Goal: Find specific fact: Find specific fact

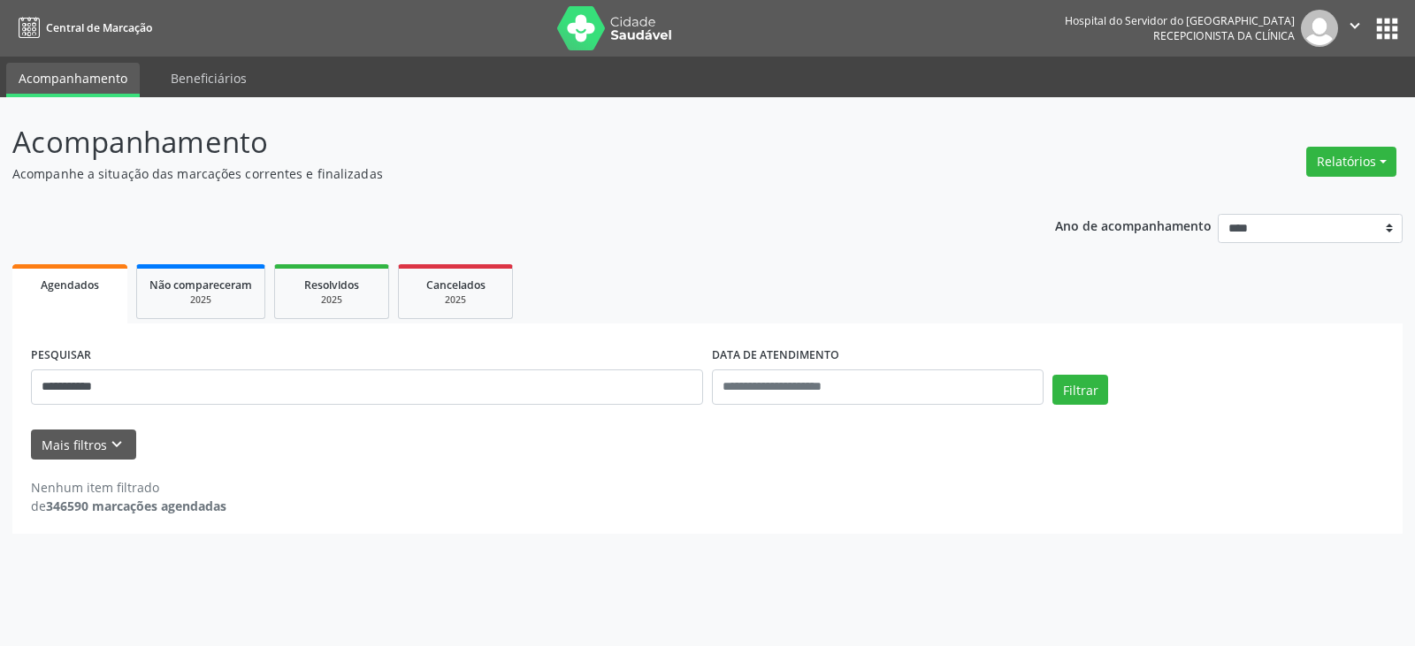
click at [608, 402] on input "**********" at bounding box center [367, 387] width 672 height 35
click at [1052, 375] on button "Filtrar" at bounding box center [1080, 390] width 56 height 30
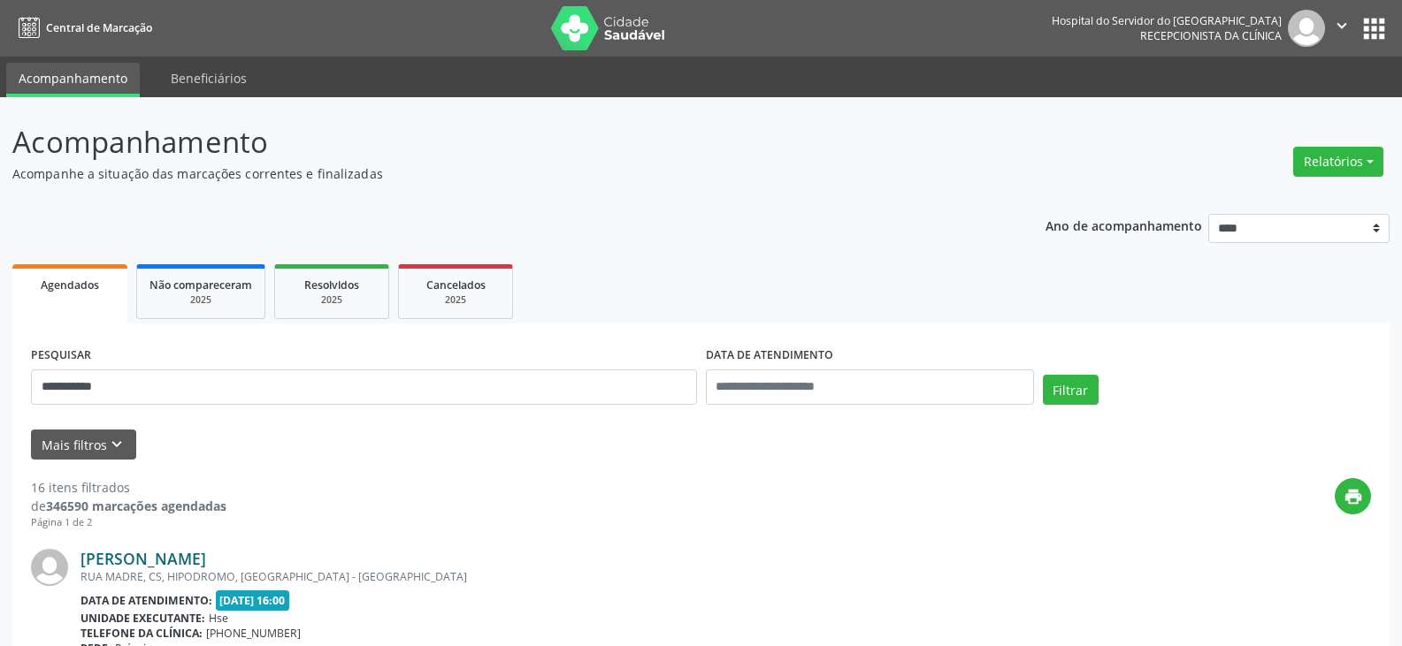
click at [139, 561] on link "[PERSON_NAME]" at bounding box center [143, 558] width 126 height 19
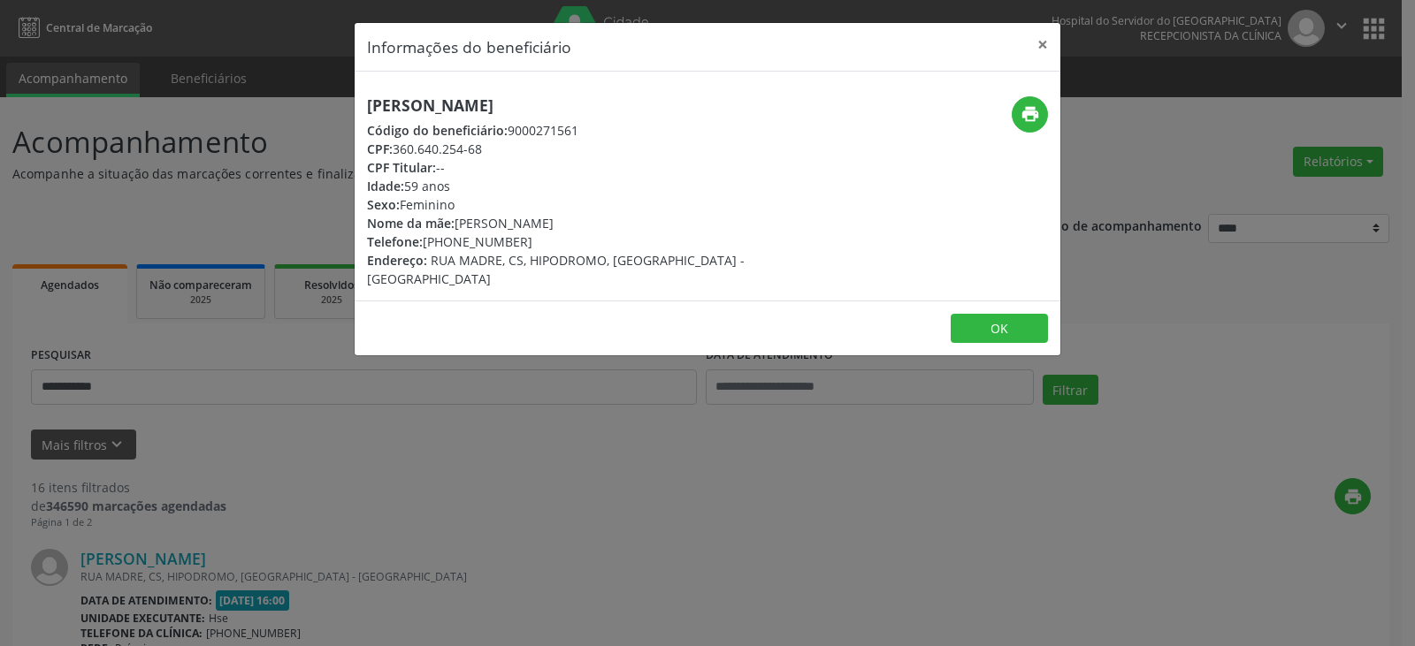
drag, startPoint x: 486, startPoint y: 95, endPoint x: 364, endPoint y: 95, distance: 121.2
click at [364, 95] on div "[PERSON_NAME] Código do beneficiário: 9000271561 CPF: 360.640.254-68 CPF Titula…" at bounding box center [708, 186] width 706 height 229
copy h5 "[PERSON_NAME]"
drag, startPoint x: 489, startPoint y: 149, endPoint x: 394, endPoint y: 149, distance: 95.5
click at [394, 149] on div "CPF: 360.640.254-68" at bounding box center [590, 149] width 446 height 19
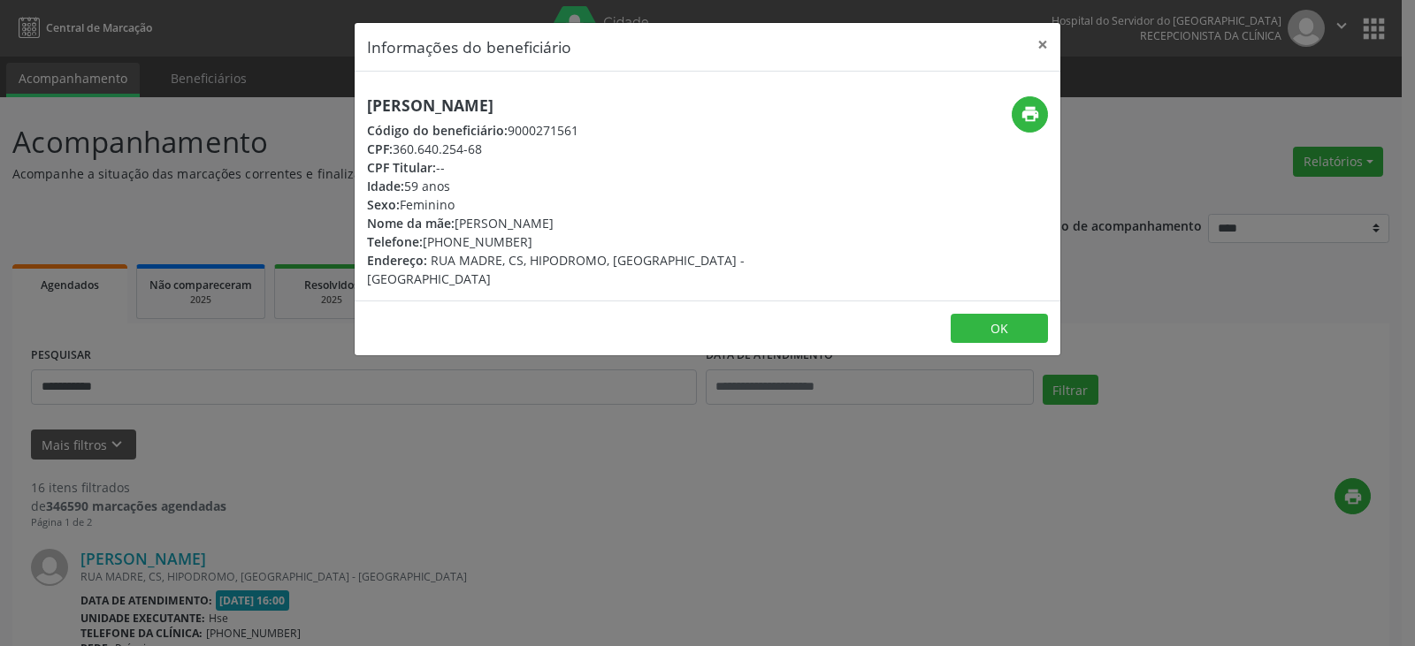
copy div "360.640.254-68"
click at [481, 144] on div "CPF: 360.640.254-68" at bounding box center [590, 149] width 446 height 19
drag, startPoint x: 490, startPoint y: 145, endPoint x: 394, endPoint y: 149, distance: 96.5
click at [394, 149] on div "CPF: 360.640.254-68" at bounding box center [590, 149] width 446 height 19
copy div "360.640.254-68"
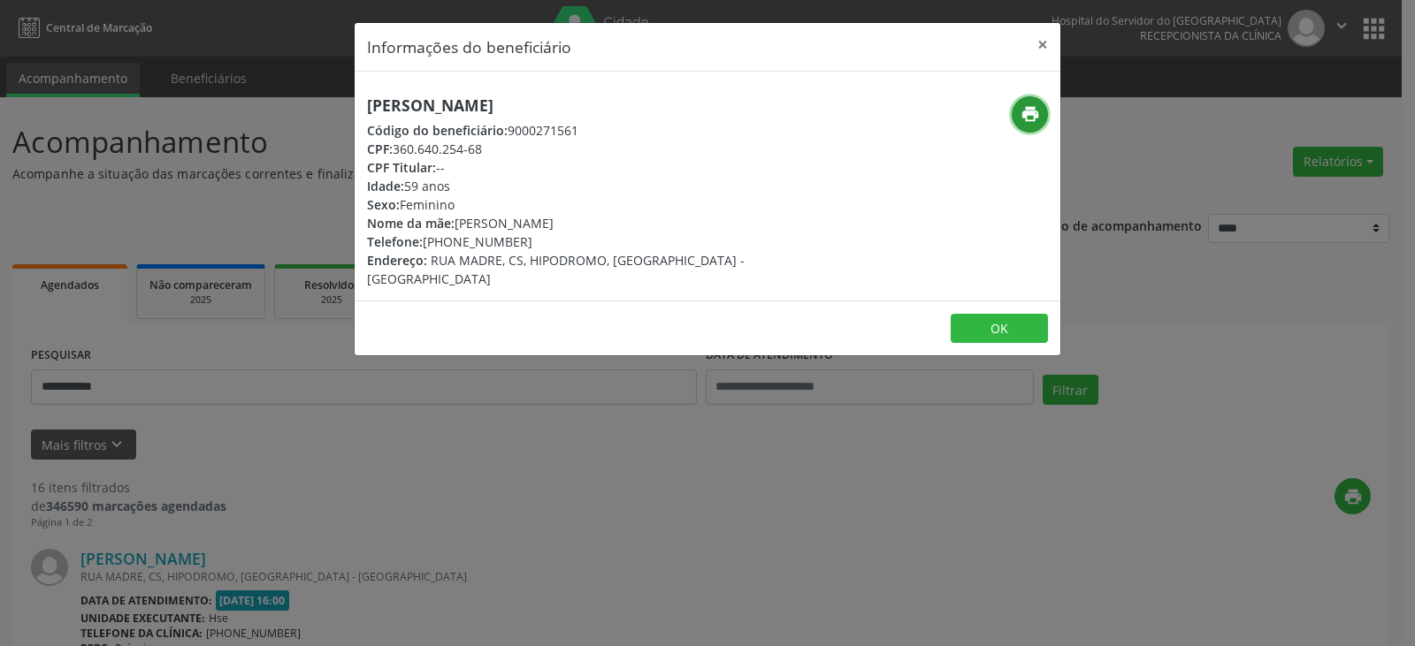
click at [1026, 104] on icon "print" at bounding box center [1030, 113] width 19 height 19
drag, startPoint x: 539, startPoint y: 248, endPoint x: 451, endPoint y: 241, distance: 88.7
click at [451, 241] on div "Telefone: [PHONE_NUMBER]" at bounding box center [590, 242] width 446 height 19
copy div "99997-3052"
click at [1058, 39] on button "×" at bounding box center [1042, 44] width 35 height 43
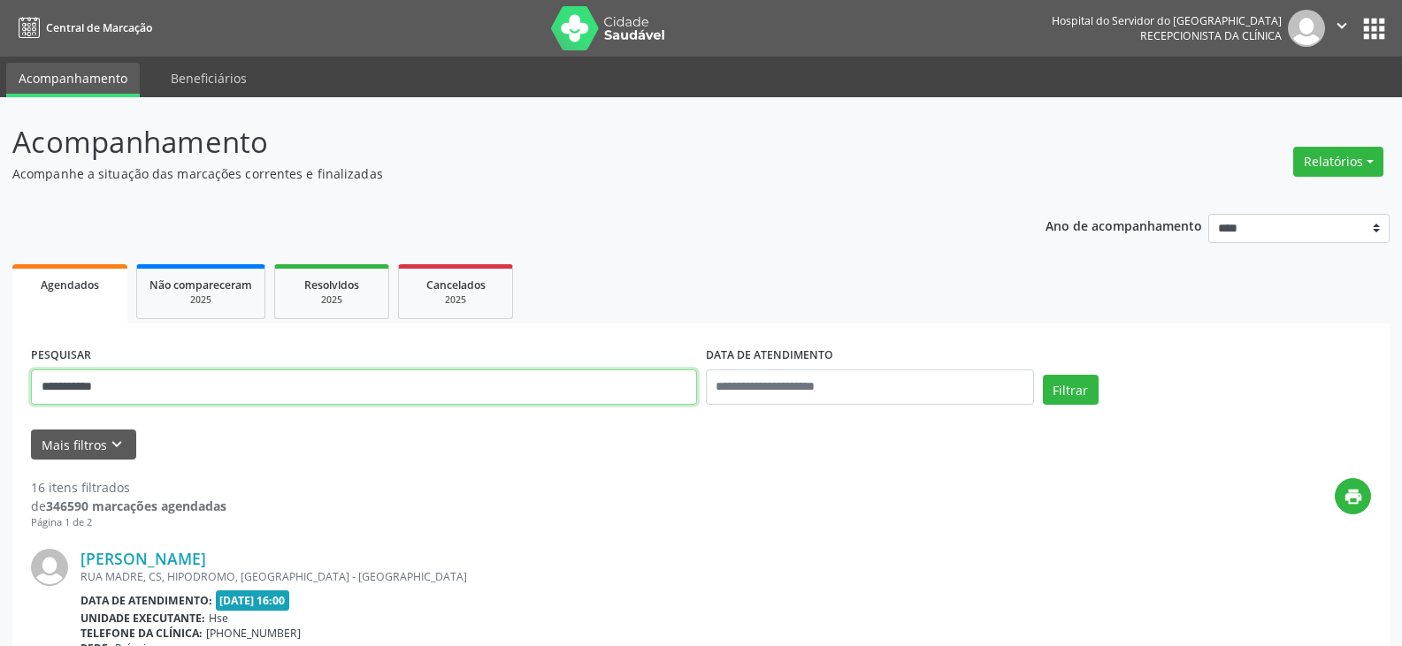
drag, startPoint x: 311, startPoint y: 389, endPoint x: 128, endPoint y: 340, distance: 189.4
click at [65, 344] on div "**********" at bounding box center [364, 379] width 675 height 75
type input "*"
type input "**********"
click at [1043, 375] on button "Filtrar" at bounding box center [1071, 390] width 56 height 30
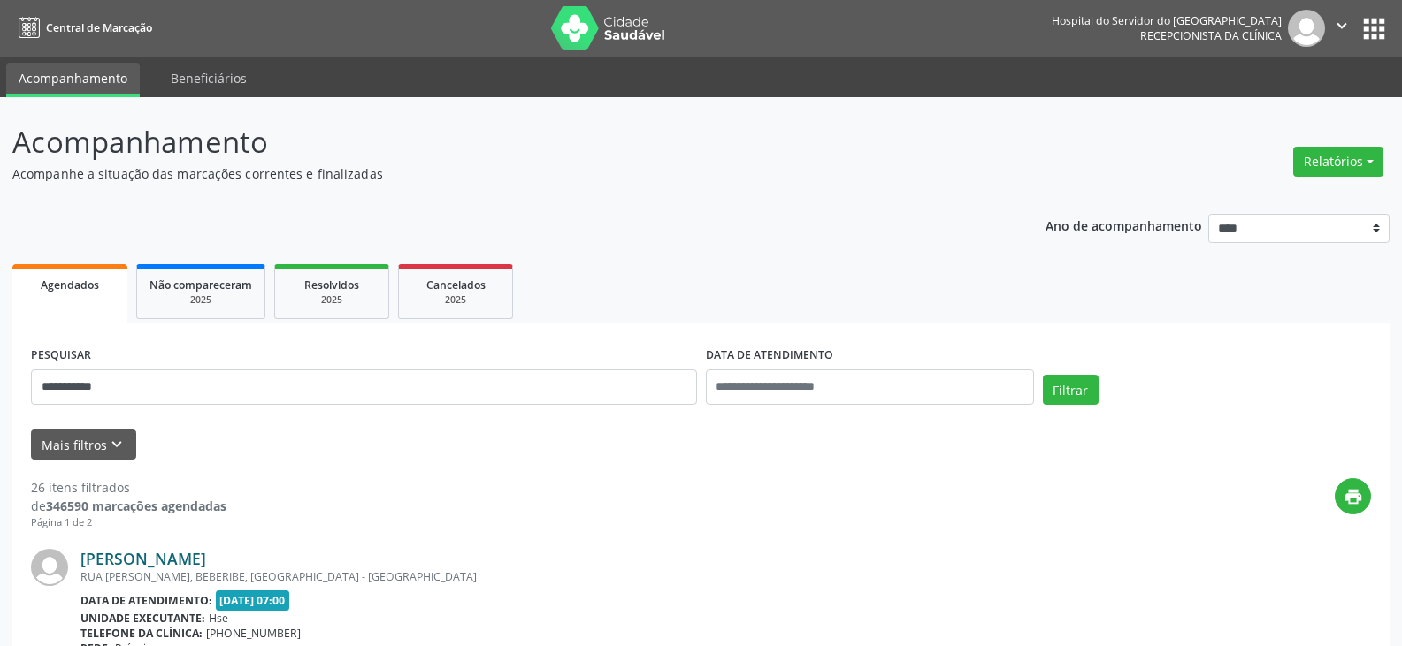
click at [151, 563] on link "[PERSON_NAME]" at bounding box center [143, 558] width 126 height 19
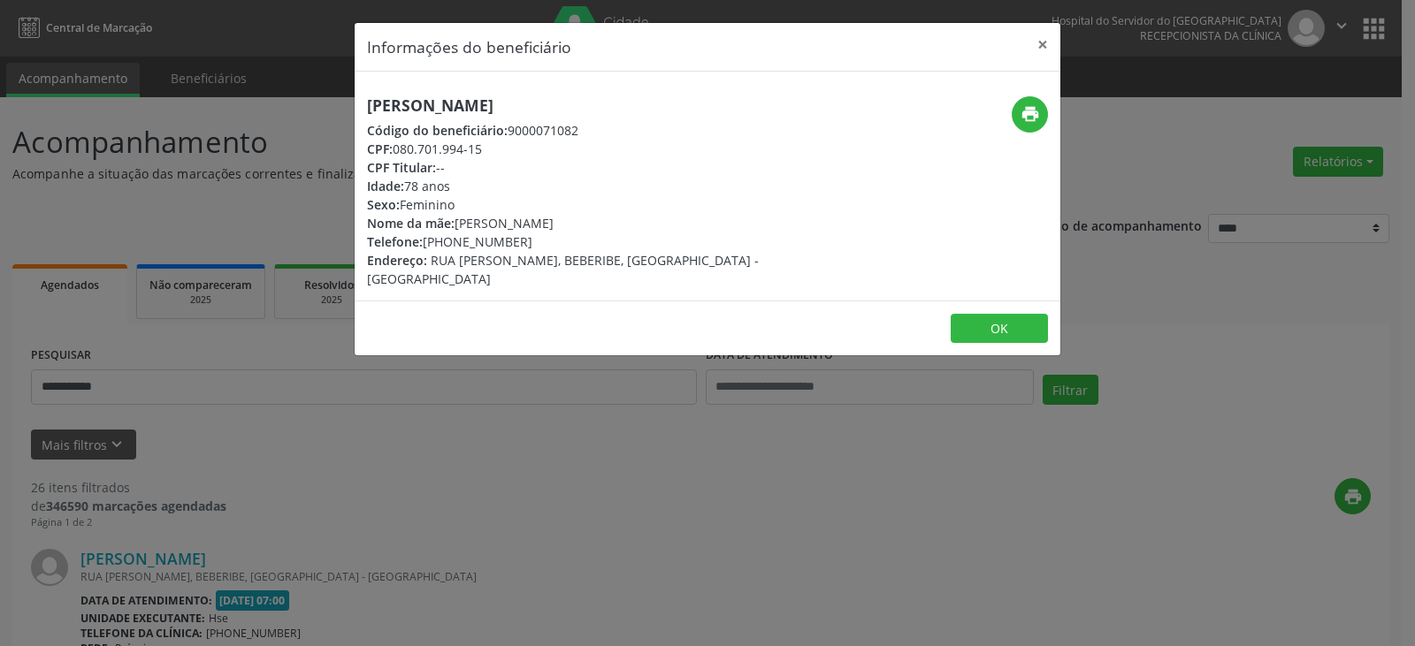
click at [583, 79] on div "[PERSON_NAME] Código do beneficiário: 9000071082 CPF: 080.701.994-15 CPF Titula…" at bounding box center [708, 186] width 706 height 229
drag, startPoint x: 581, startPoint y: 85, endPoint x: 236, endPoint y: 87, distance: 344.9
click at [236, 87] on div "Informações do beneficiário × [PERSON_NAME] Código do beneficiário: 9000071082 …" at bounding box center [707, 323] width 1415 height 646
copy h5 "[PERSON_NAME]"
click at [1039, 102] on button "print" at bounding box center [1030, 114] width 36 height 36
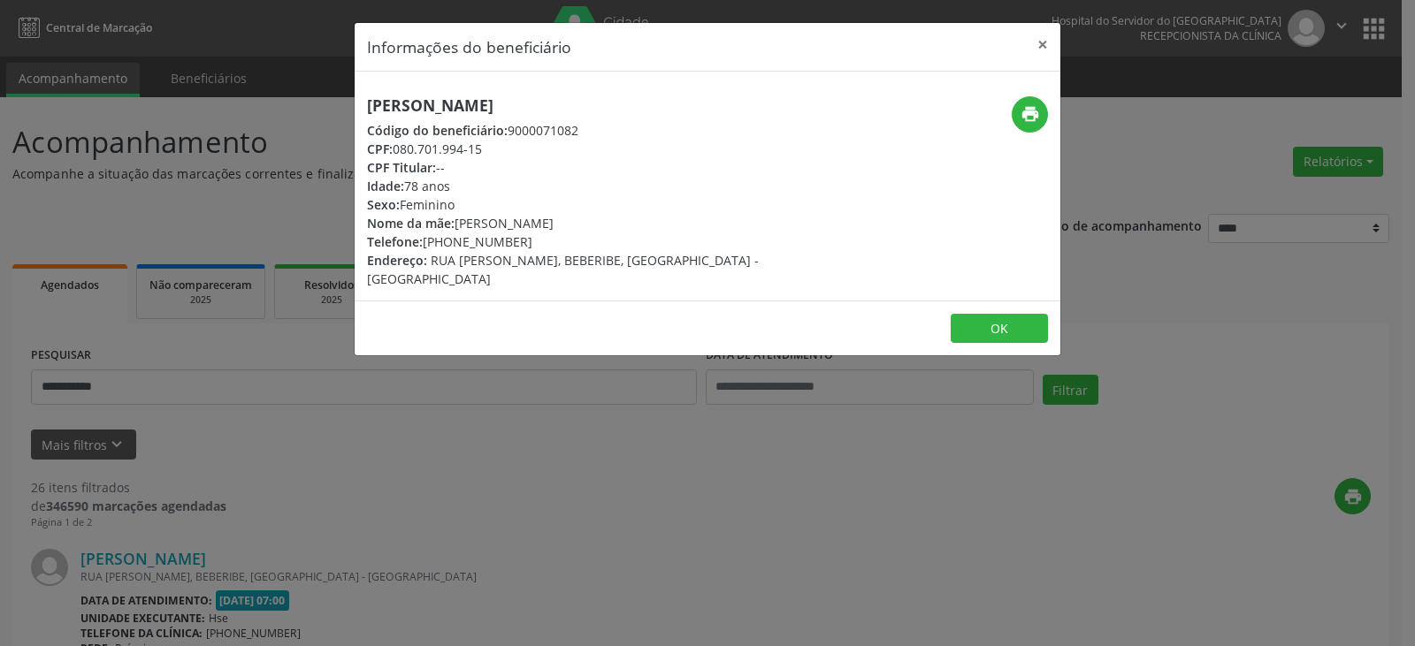
drag, startPoint x: 534, startPoint y: 235, endPoint x: 452, endPoint y: 240, distance: 82.4
click at [452, 240] on div "Telefone: [PHONE_NUMBER]" at bounding box center [590, 242] width 446 height 19
copy div "99143-0625"
